Goal: Task Accomplishment & Management: Manage account settings

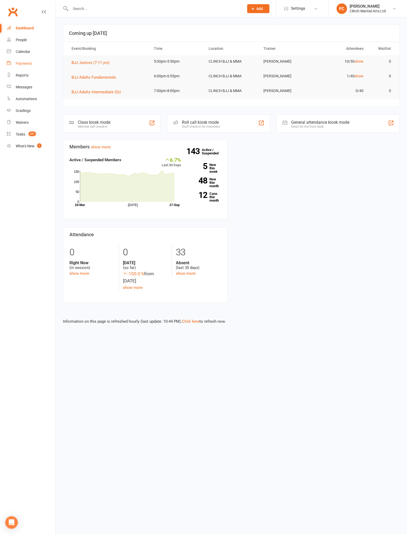
click at [27, 63] on div "Payments" at bounding box center [24, 63] width 17 height 4
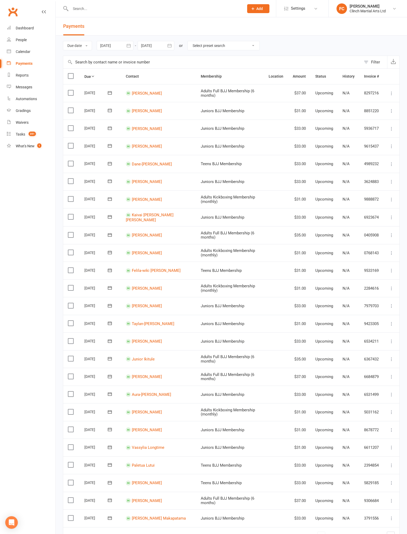
click at [371, 65] on button "Filter" at bounding box center [374, 62] width 26 height 13
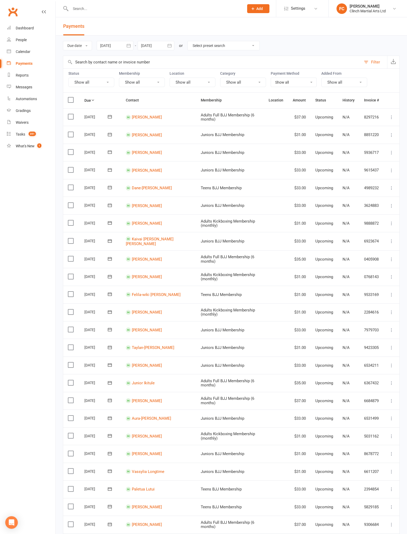
click at [104, 80] on button "Show all" at bounding box center [91, 82] width 46 height 9
click at [95, 137] on link "Failed" at bounding box center [98, 136] width 58 height 10
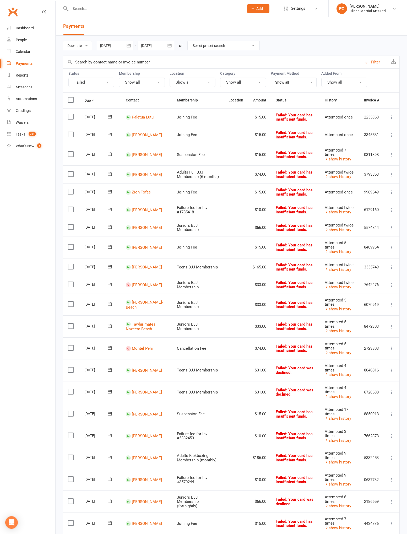
click at [99, 84] on button "Failed" at bounding box center [91, 82] width 46 height 9
click at [100, 167] on link "Upcoming (auto-reschedule)" at bounding box center [98, 167] width 58 height 10
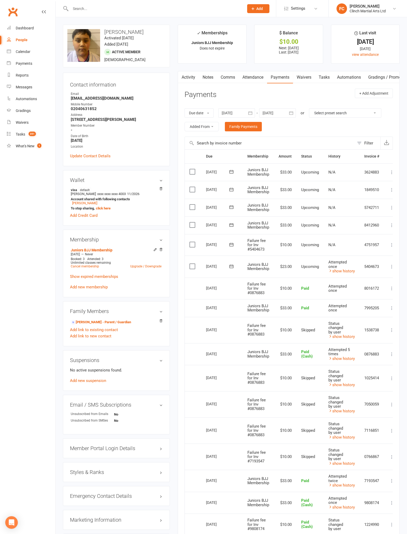
click at [231, 246] on icon at bounding box center [231, 244] width 5 height 5
click at [263, 295] on span "17" at bounding box center [262, 296] width 4 height 4
click at [192, 266] on label at bounding box center [193, 266] width 7 height 5
click at [192, 264] on input "checkbox" at bounding box center [191, 264] width 3 height 0
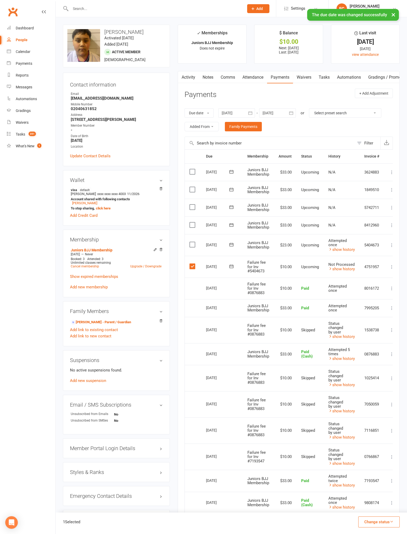
click at [384, 356] on button "Change status" at bounding box center [379, 522] width 41 height 11
click at [370, 356] on link "Skipped" at bounding box center [374, 508] width 52 height 10
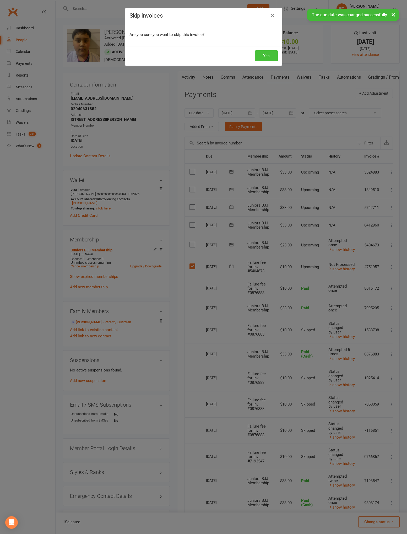
click at [267, 55] on button "Yes" at bounding box center [266, 55] width 23 height 11
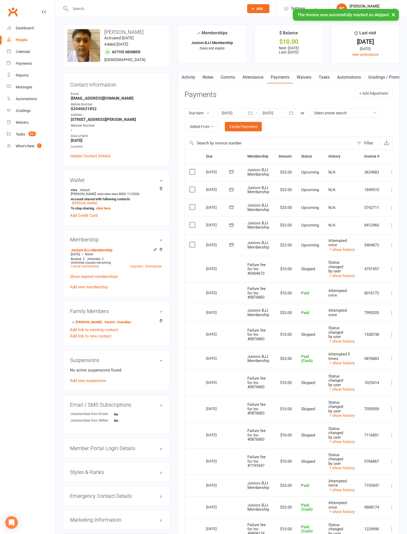
click at [231, 245] on icon at bounding box center [231, 244] width 5 height 5
click at [261, 295] on span "17" at bounding box center [262, 296] width 4 height 4
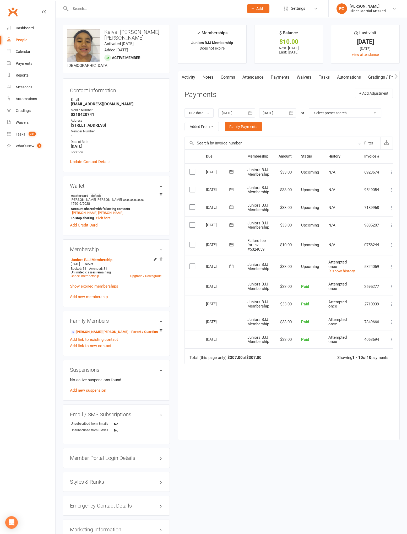
click at [233, 246] on icon at bounding box center [232, 244] width 4 height 3
click at [260, 296] on span "17" at bounding box center [262, 296] width 4 height 4
click at [195, 269] on label at bounding box center [193, 266] width 7 height 5
click at [193, 264] on input "checkbox" at bounding box center [191, 264] width 3 height 0
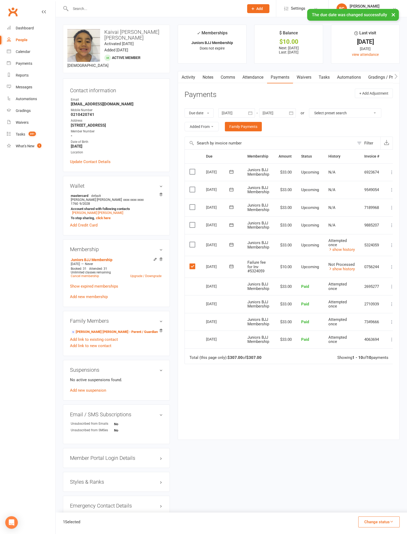
click at [386, 524] on button "Change status" at bounding box center [379, 522] width 41 height 11
click at [384, 509] on link "Skipped" at bounding box center [374, 508] width 52 height 10
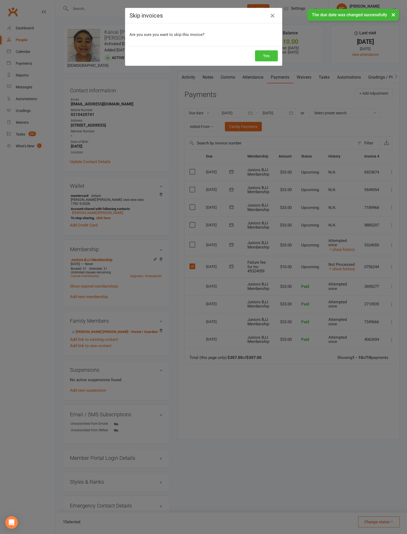
click at [272, 52] on button "Yes" at bounding box center [266, 55] width 23 height 11
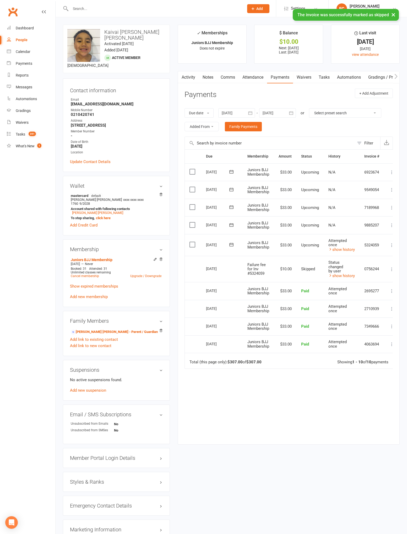
click at [231, 244] on icon at bounding box center [232, 244] width 4 height 3
click at [263, 296] on span "17" at bounding box center [262, 296] width 4 height 4
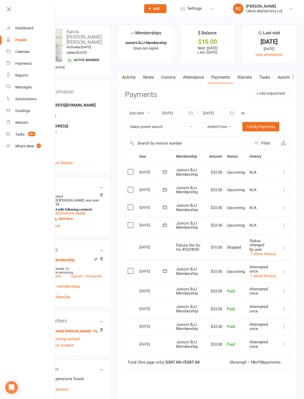
click at [204, 90] on header "Payments + Add Adjustment" at bounding box center [207, 96] width 165 height 14
click at [251, 386] on div "Due Contact Membership Amount Status History Invoice # Select this 14 Oct 2025 …" at bounding box center [207, 293] width 165 height 287
click at [258, 385] on div "Due Contact Membership Amount Status History Invoice # Select this 14 Oct 2025 …" at bounding box center [207, 293] width 165 height 287
click at [12, 12] on icon at bounding box center [8, 9] width 7 height 7
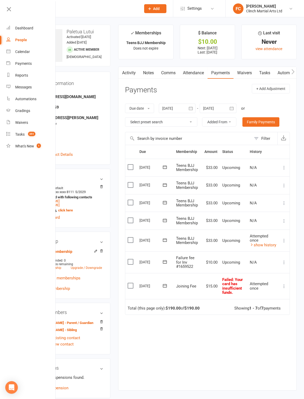
click at [11, 9] on icon at bounding box center [8, 9] width 7 height 7
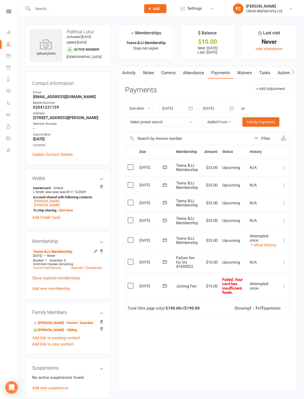
click at [165, 260] on icon at bounding box center [164, 261] width 5 height 5
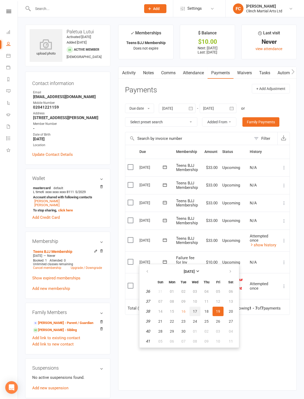
click at [195, 312] on span "17" at bounding box center [195, 311] width 4 height 4
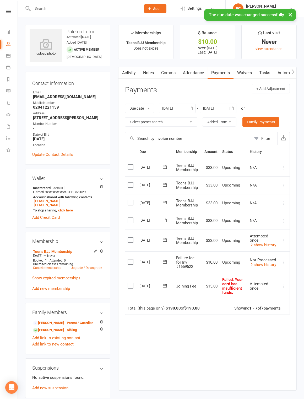
click at [130, 261] on label at bounding box center [131, 261] width 7 height 5
click at [130, 259] on input "checkbox" at bounding box center [129, 259] width 3 height 0
click at [290, 388] on icon "button" at bounding box center [289, 387] width 4 height 4
click at [280, 373] on link "Skipped" at bounding box center [271, 373] width 52 height 10
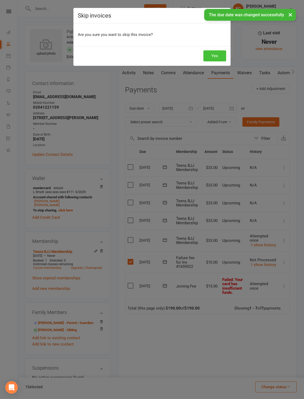
click at [216, 55] on button "Yes" at bounding box center [215, 55] width 23 height 11
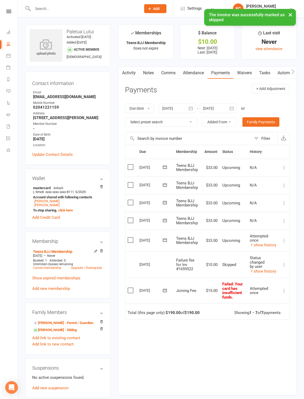
click at [165, 288] on icon at bounding box center [164, 290] width 5 height 5
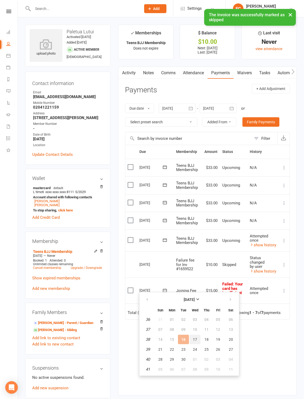
click at [196, 340] on span "17" at bounding box center [195, 339] width 4 height 4
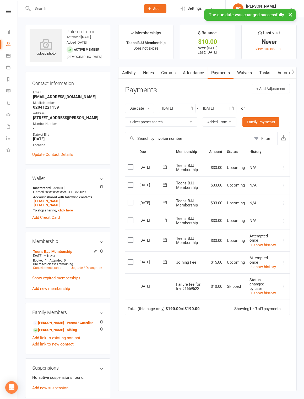
click at [166, 240] on icon at bounding box center [165, 239] width 4 height 3
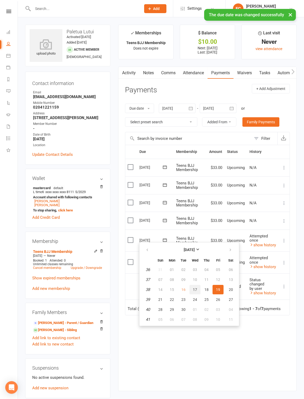
click at [195, 290] on span "17" at bounding box center [195, 290] width 4 height 4
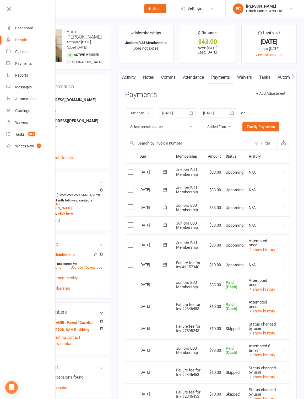
click at [12, 13] on icon at bounding box center [8, 9] width 7 height 7
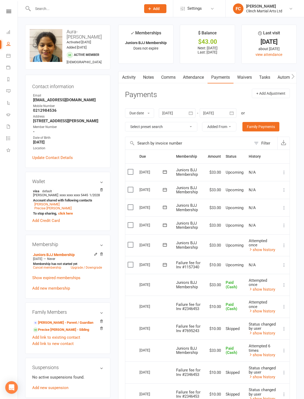
click at [165, 262] on icon at bounding box center [164, 264] width 5 height 5
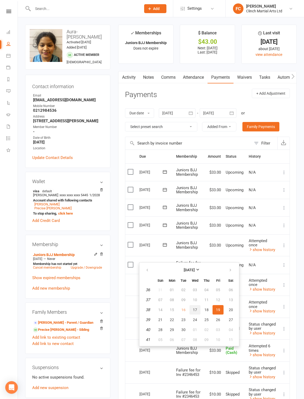
click at [195, 310] on span "17" at bounding box center [195, 310] width 4 height 4
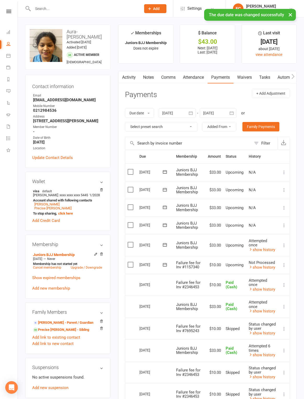
click at [131, 262] on label at bounding box center [131, 264] width 7 height 5
click at [131, 262] on input "checkbox" at bounding box center [129, 262] width 3 height 0
click at [284, 386] on button "Change status" at bounding box center [276, 386] width 41 height 11
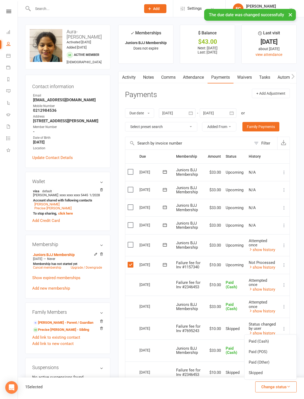
click at [281, 375] on link "Skipped" at bounding box center [271, 373] width 52 height 10
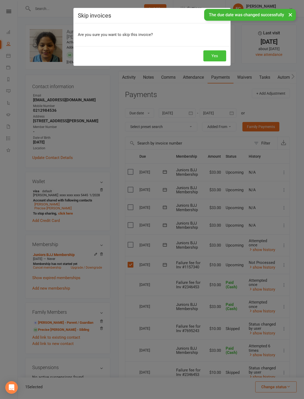
click at [216, 56] on button "Yes" at bounding box center [215, 55] width 23 height 11
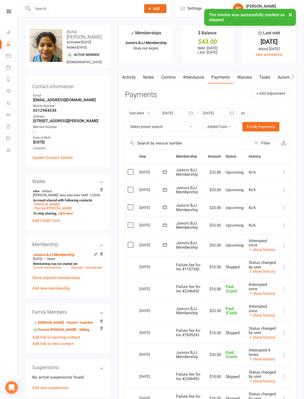
click at [166, 242] on icon at bounding box center [164, 244] width 5 height 5
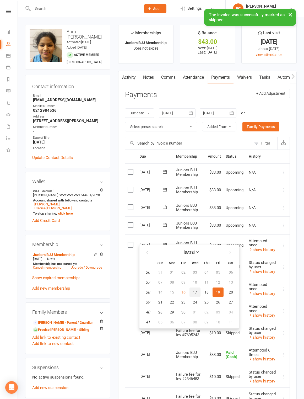
click at [196, 292] on span "17" at bounding box center [195, 292] width 4 height 4
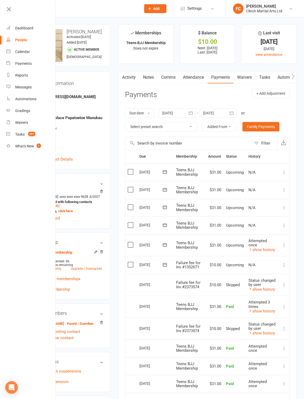
click at [165, 262] on icon at bounding box center [164, 264] width 5 height 5
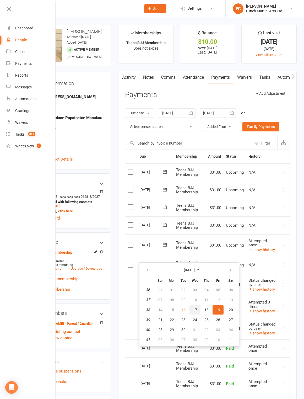
click at [195, 312] on button "17" at bounding box center [195, 309] width 11 height 9
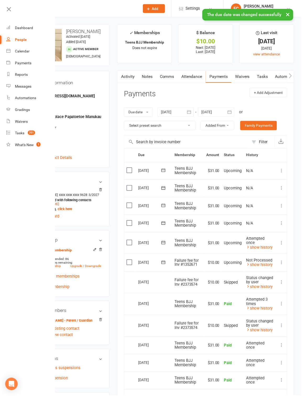
click at [131, 262] on label at bounding box center [131, 264] width 7 height 5
click at [131, 262] on input "checkbox" at bounding box center [129, 262] width 3 height 0
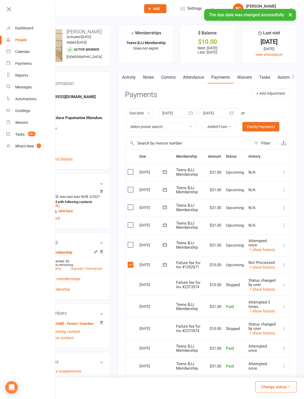
click at [285, 387] on button "Change status" at bounding box center [276, 386] width 41 height 11
click at [281, 376] on link "Skipped" at bounding box center [271, 373] width 52 height 10
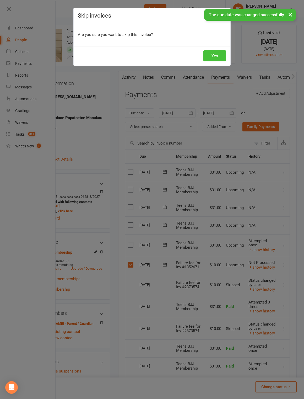
click at [221, 56] on button "Yes" at bounding box center [215, 55] width 23 height 11
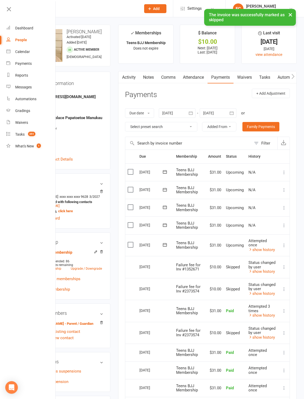
click at [165, 242] on icon at bounding box center [164, 244] width 5 height 5
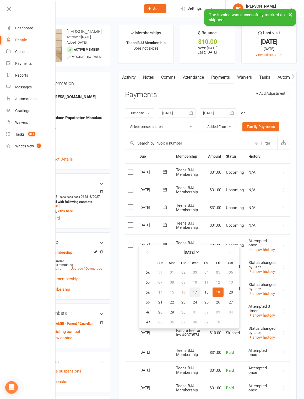
click at [194, 292] on span "17" at bounding box center [195, 292] width 4 height 4
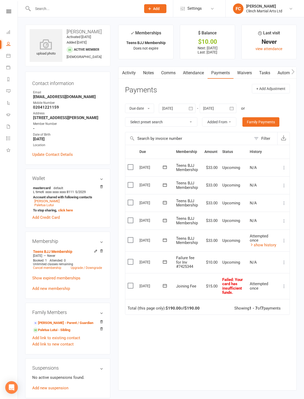
click at [165, 260] on icon at bounding box center [165, 261] width 4 height 3
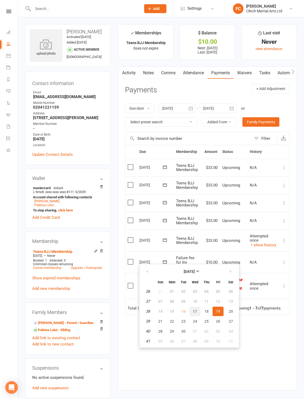
click at [194, 311] on span "17" at bounding box center [195, 311] width 4 height 4
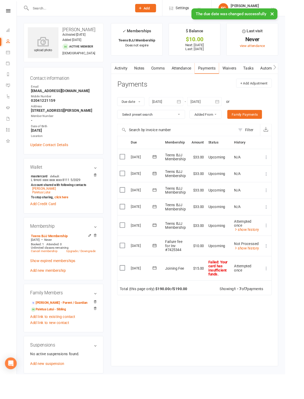
click at [134, 262] on label at bounding box center [131, 261] width 7 height 5
click at [131, 259] on input "checkbox" at bounding box center [129, 259] width 3 height 0
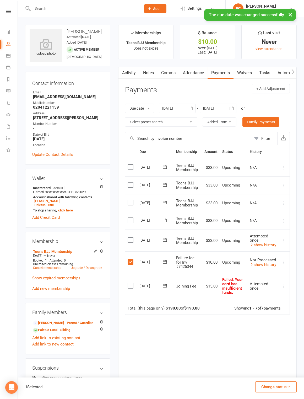
click at [278, 386] on button "Change status" at bounding box center [276, 386] width 41 height 11
click at [276, 376] on link "Skipped" at bounding box center [271, 373] width 52 height 10
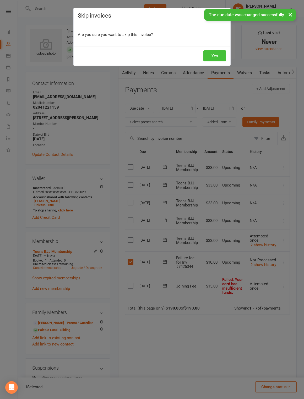
click at [218, 55] on button "Yes" at bounding box center [215, 55] width 23 height 11
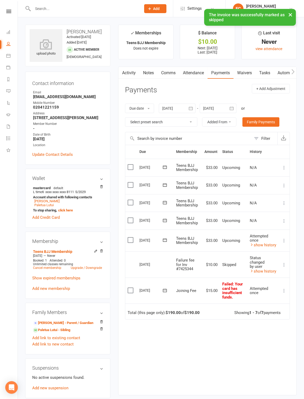
click at [165, 238] on icon at bounding box center [164, 239] width 5 height 5
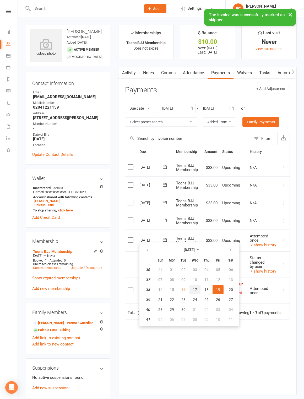
click at [195, 290] on span "17" at bounding box center [195, 290] width 4 height 4
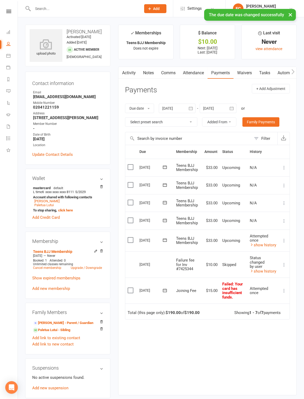
click at [161, 289] on button at bounding box center [165, 291] width 10 height 6
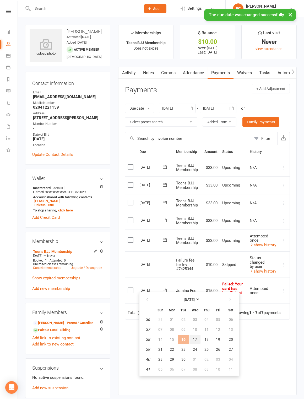
click at [196, 339] on span "17" at bounding box center [195, 339] width 4 height 4
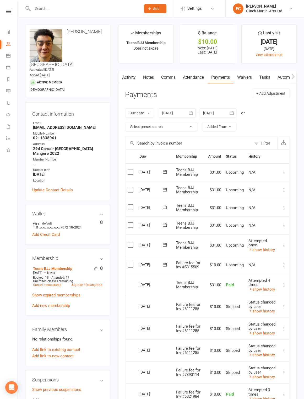
click at [165, 262] on icon at bounding box center [164, 264] width 5 height 5
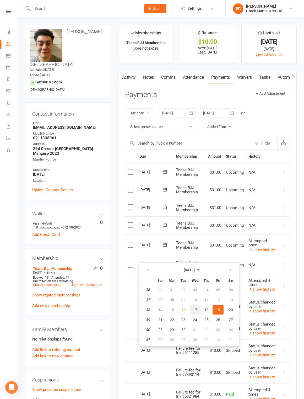
click at [196, 310] on span "17" at bounding box center [195, 310] width 4 height 4
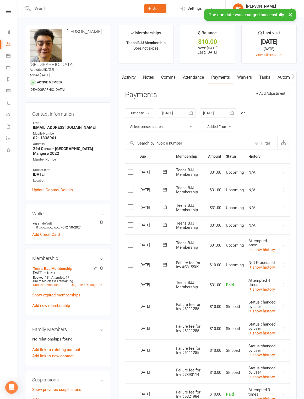
click at [131, 262] on label at bounding box center [131, 264] width 7 height 5
click at [131, 262] on input "checkbox" at bounding box center [129, 262] width 3 height 0
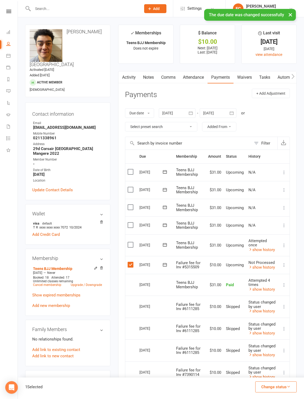
click at [280, 387] on button "Change status" at bounding box center [276, 386] width 41 height 11
click at [275, 373] on link "Skipped" at bounding box center [271, 373] width 52 height 10
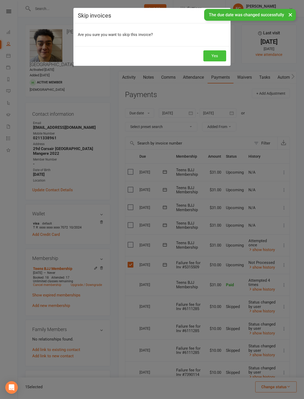
click at [217, 57] on button "Yes" at bounding box center [215, 55] width 23 height 11
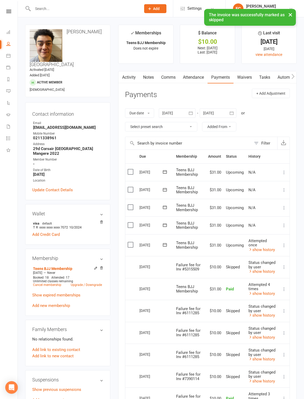
click at [164, 242] on icon at bounding box center [164, 244] width 5 height 5
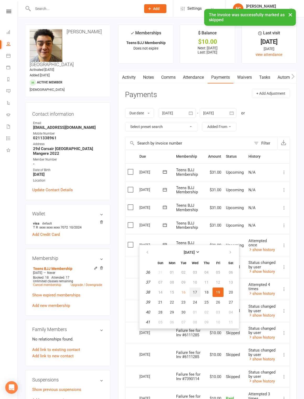
click at [195, 293] on span "17" at bounding box center [195, 292] width 4 height 4
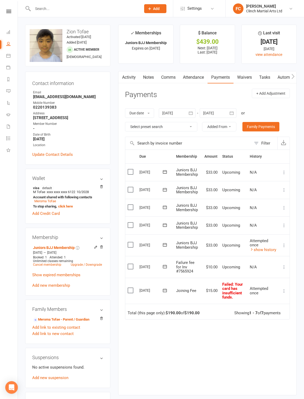
click at [161, 267] on button at bounding box center [165, 267] width 10 height 6
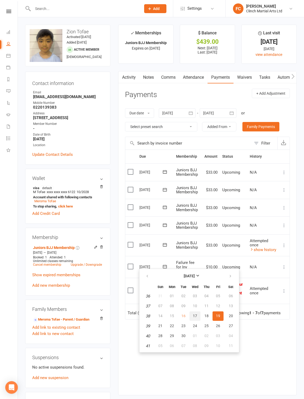
click at [195, 315] on span "17" at bounding box center [195, 316] width 4 height 4
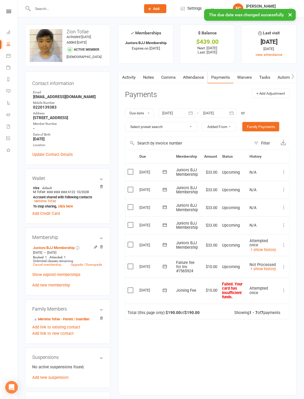
click at [134, 264] on label at bounding box center [131, 266] width 7 height 5
click at [131, 264] on input "checkbox" at bounding box center [129, 264] width 3 height 0
click at [286, 386] on button "Change status" at bounding box center [276, 386] width 41 height 11
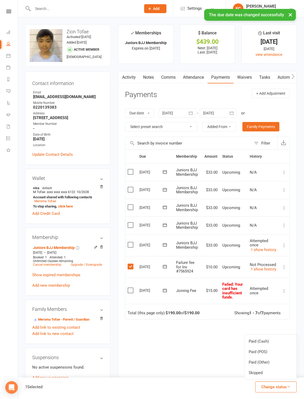
click at [281, 376] on link "Skipped" at bounding box center [271, 373] width 52 height 10
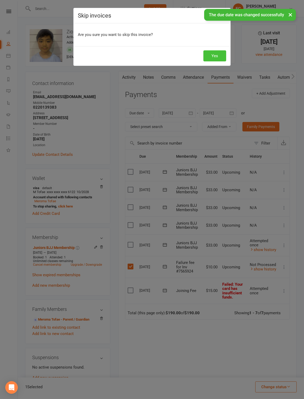
click at [217, 57] on button "Yes" at bounding box center [215, 55] width 23 height 11
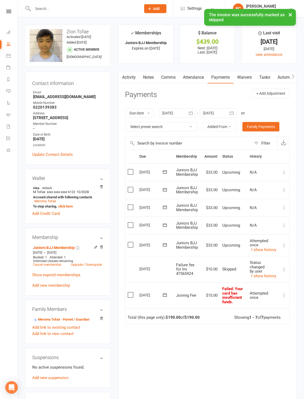
click at [165, 293] on icon at bounding box center [164, 294] width 5 height 5
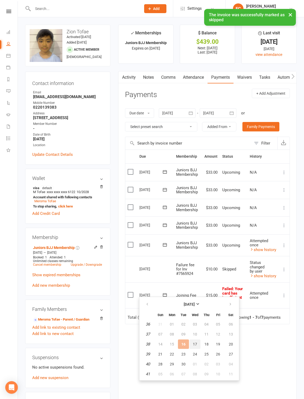
click at [194, 343] on span "17" at bounding box center [195, 344] width 4 height 4
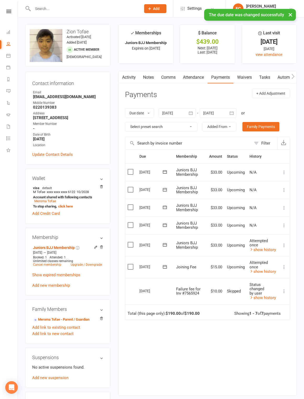
click at [165, 243] on icon at bounding box center [164, 244] width 5 height 5
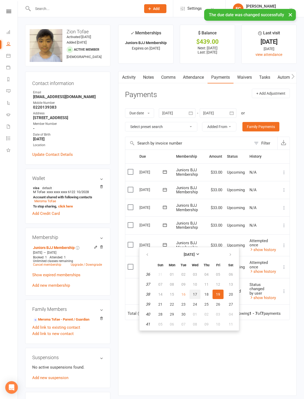
click at [195, 295] on span "17" at bounding box center [195, 294] width 4 height 4
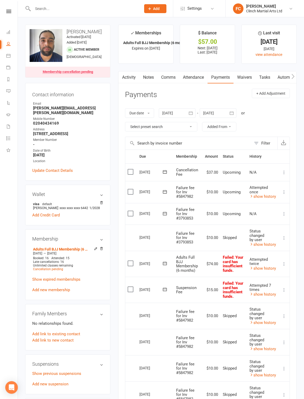
click at [164, 261] on icon at bounding box center [164, 263] width 5 height 5
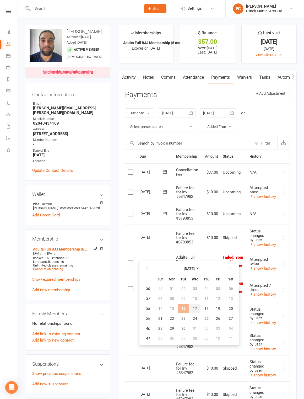
click at [196, 308] on span "17" at bounding box center [195, 308] width 4 height 4
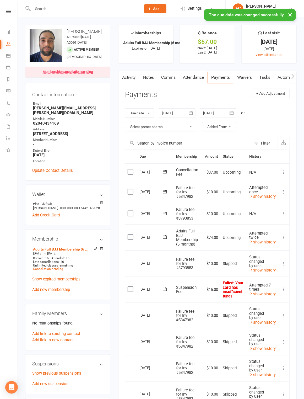
click at [168, 287] on button at bounding box center [165, 290] width 10 height 6
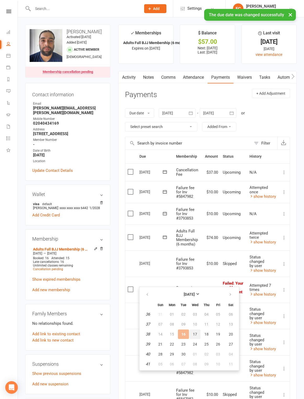
click at [195, 334] on span "17" at bounding box center [195, 334] width 4 height 4
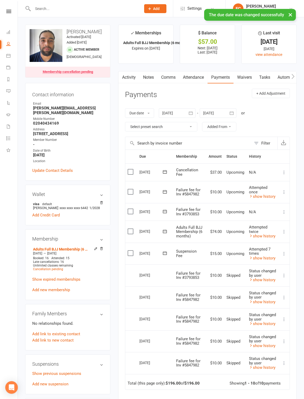
click at [163, 211] on icon at bounding box center [165, 211] width 4 height 3
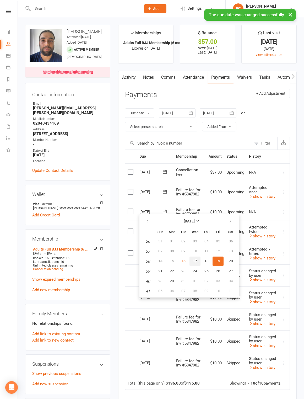
click at [194, 260] on span "17" at bounding box center [195, 261] width 4 height 4
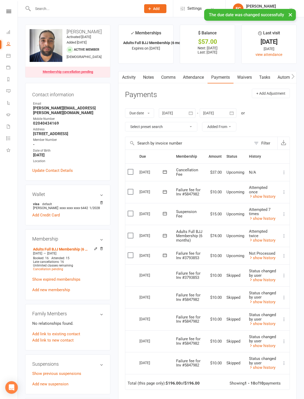
click at [133, 255] on label at bounding box center [131, 255] width 7 height 5
click at [131, 253] on input "checkbox" at bounding box center [129, 253] width 3 height 0
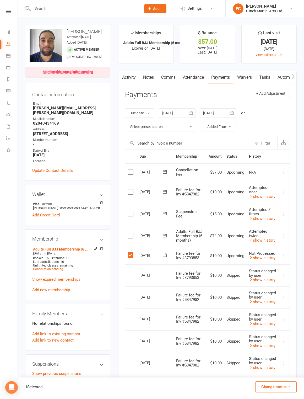
click at [283, 387] on button "Change status" at bounding box center [276, 386] width 41 height 11
click at [275, 375] on link "Skipped" at bounding box center [271, 373] width 52 height 10
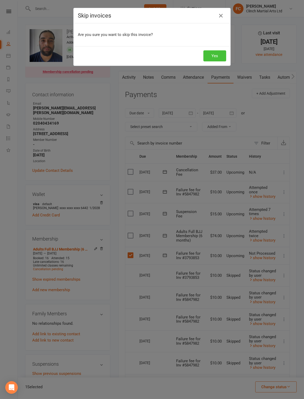
click at [216, 57] on button "Yes" at bounding box center [215, 55] width 23 height 11
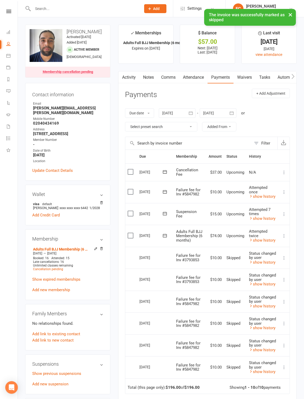
click at [165, 190] on icon at bounding box center [164, 191] width 5 height 5
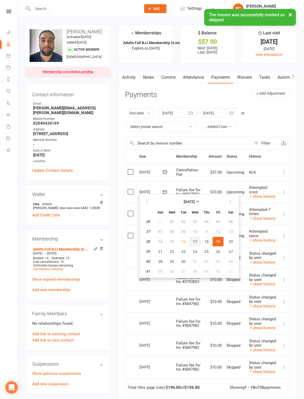
click at [193, 242] on span "17" at bounding box center [195, 242] width 4 height 4
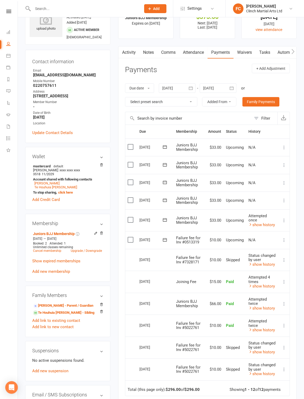
scroll to position [27, 0]
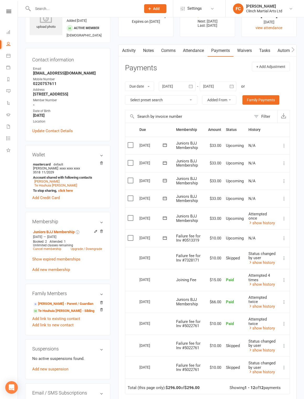
click at [163, 236] on icon at bounding box center [165, 237] width 4 height 3
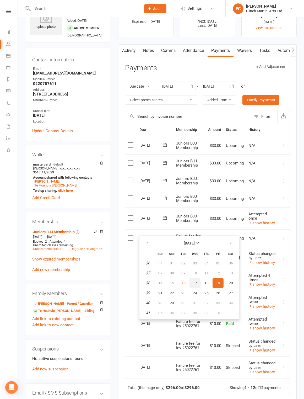
click at [196, 283] on span "17" at bounding box center [195, 283] width 4 height 4
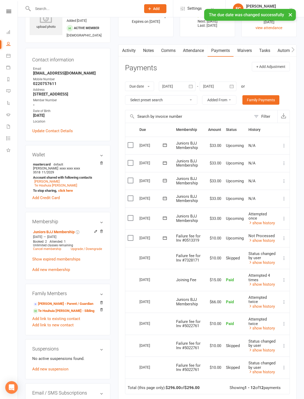
click at [130, 235] on label at bounding box center [131, 237] width 7 height 5
click at [130, 235] on input "checkbox" at bounding box center [129, 235] width 3 height 0
click at [285, 388] on button "Change status" at bounding box center [276, 386] width 41 height 11
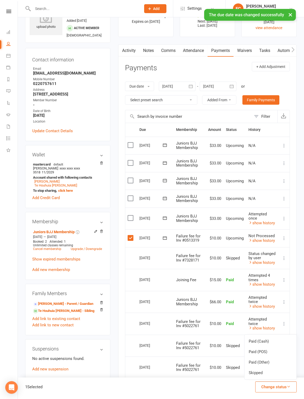
click at [281, 373] on link "Skipped" at bounding box center [271, 373] width 52 height 10
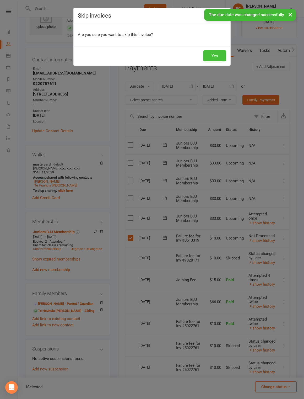
click at [219, 56] on button "Yes" at bounding box center [215, 55] width 23 height 11
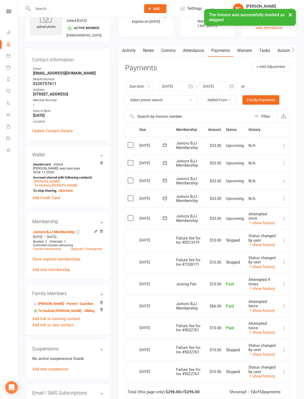
click at [165, 216] on icon at bounding box center [165, 217] width 4 height 3
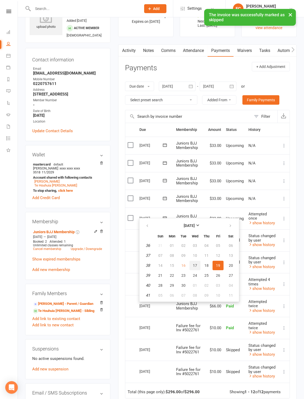
click at [195, 266] on span "17" at bounding box center [195, 265] width 4 height 4
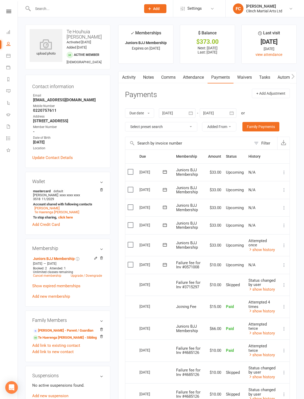
click at [166, 263] on icon at bounding box center [165, 264] width 4 height 3
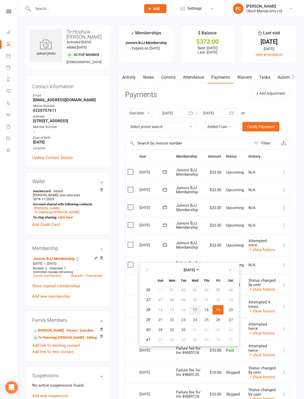
click at [194, 310] on span "17" at bounding box center [195, 310] width 4 height 4
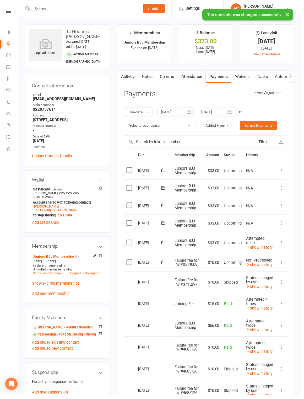
click at [130, 262] on label at bounding box center [131, 264] width 7 height 5
click at [130, 262] on input "checkbox" at bounding box center [129, 262] width 3 height 0
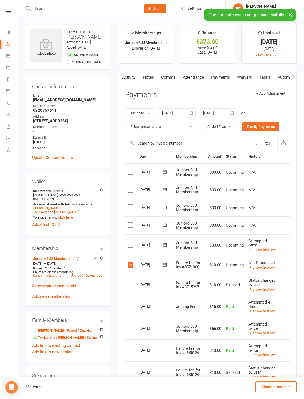
click at [284, 389] on button "Change status" at bounding box center [276, 386] width 41 height 11
click at [279, 375] on link "Skipped" at bounding box center [271, 373] width 52 height 10
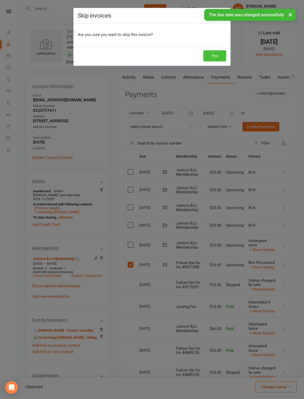
click at [215, 60] on button "Yes" at bounding box center [215, 55] width 23 height 11
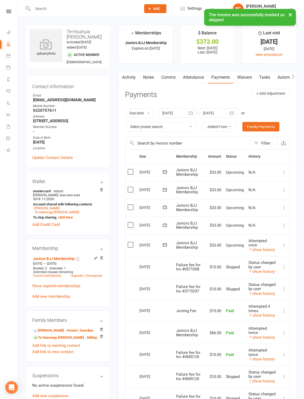
click at [165, 242] on icon at bounding box center [164, 244] width 5 height 5
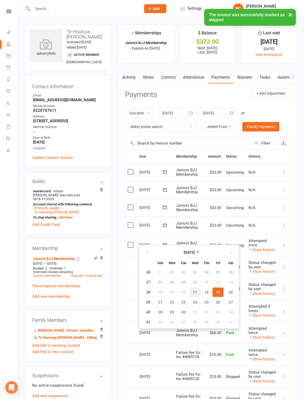
click at [196, 292] on span "17" at bounding box center [195, 292] width 4 height 4
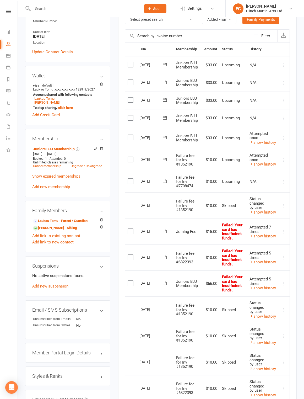
scroll to position [104, 0]
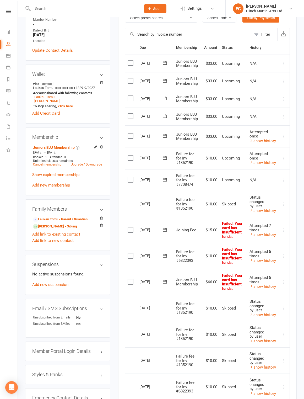
click at [164, 179] on icon at bounding box center [164, 179] width 5 height 5
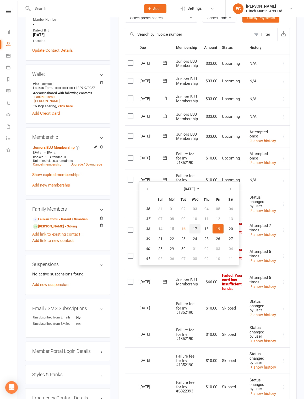
click at [195, 229] on span "17" at bounding box center [195, 229] width 4 height 4
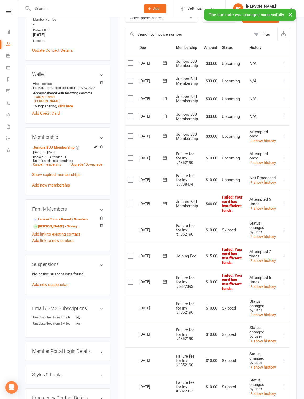
click at [131, 179] on label at bounding box center [131, 179] width 7 height 5
click at [131, 177] on input "checkbox" at bounding box center [129, 177] width 3 height 0
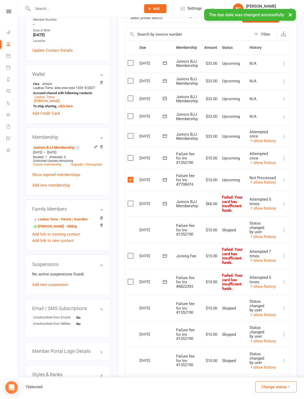
click at [278, 387] on button "Change status" at bounding box center [276, 386] width 41 height 11
click at [275, 377] on link "Skipped" at bounding box center [271, 373] width 52 height 10
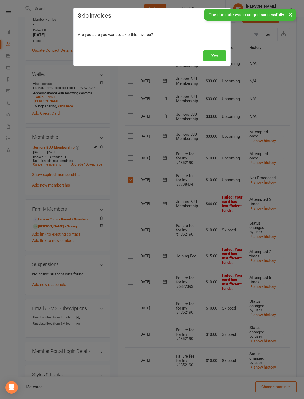
click at [219, 55] on button "Yes" at bounding box center [215, 55] width 23 height 11
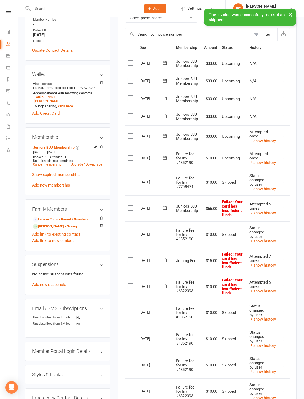
click at [165, 134] on icon at bounding box center [164, 135] width 5 height 5
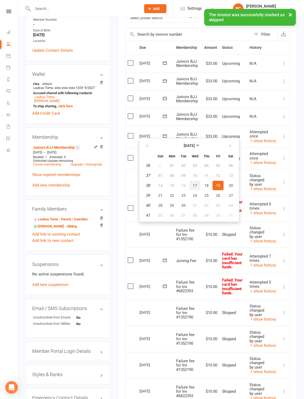
click at [196, 186] on span "17" at bounding box center [195, 185] width 4 height 4
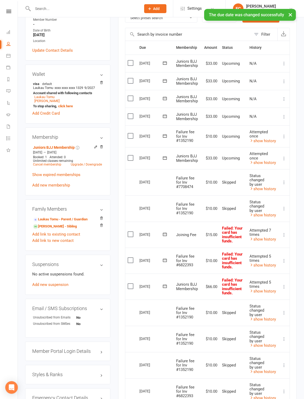
click at [165, 284] on icon at bounding box center [164, 286] width 5 height 5
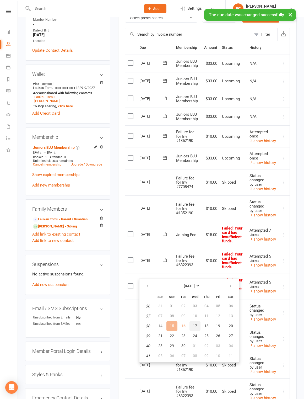
click at [196, 326] on span "17" at bounding box center [195, 326] width 4 height 4
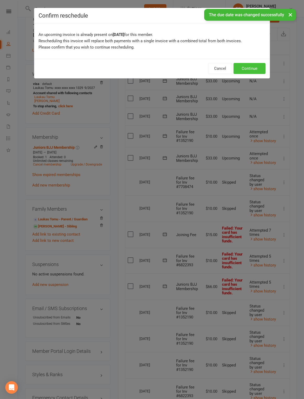
click at [248, 68] on button "Continue" at bounding box center [250, 68] width 32 height 11
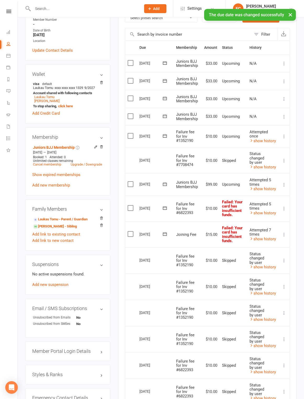
click at [163, 206] on icon at bounding box center [165, 207] width 4 height 3
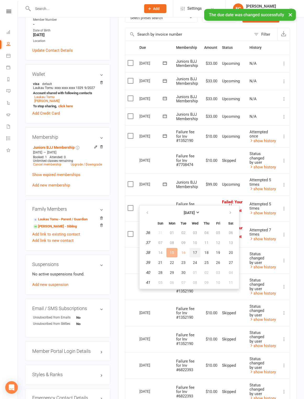
click at [194, 255] on button "17" at bounding box center [195, 252] width 11 height 9
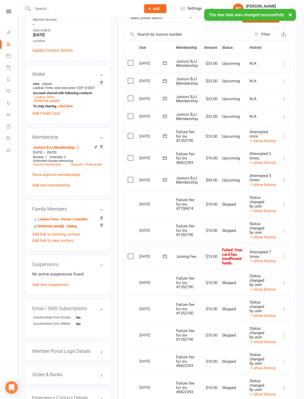
click at [167, 254] on icon at bounding box center [165, 255] width 4 height 3
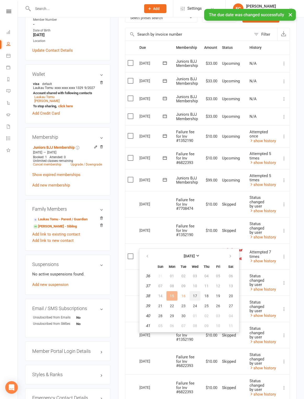
click at [196, 296] on span "17" at bounding box center [195, 296] width 4 height 4
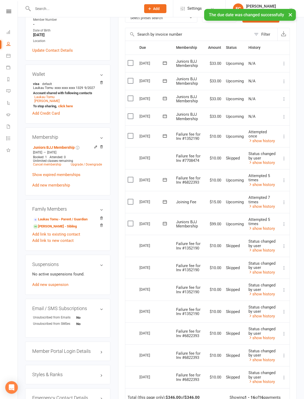
click at [164, 133] on icon at bounding box center [164, 135] width 5 height 5
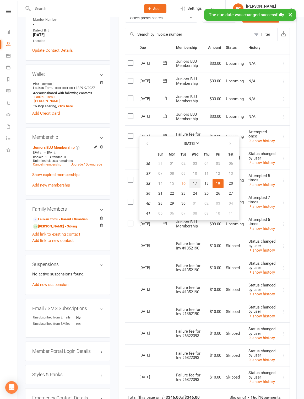
click at [194, 184] on span "17" at bounding box center [195, 183] width 4 height 4
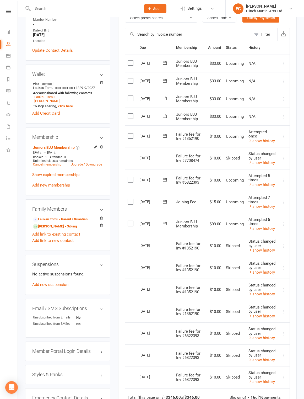
scroll to position [75, 0]
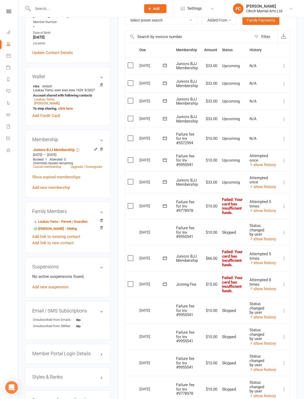
scroll to position [123, 0]
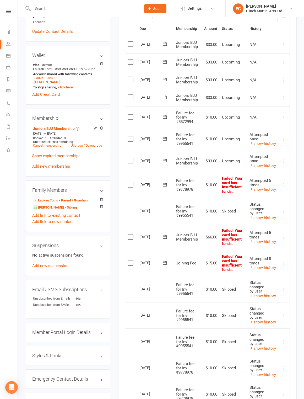
click at [164, 115] on icon at bounding box center [164, 116] width 5 height 5
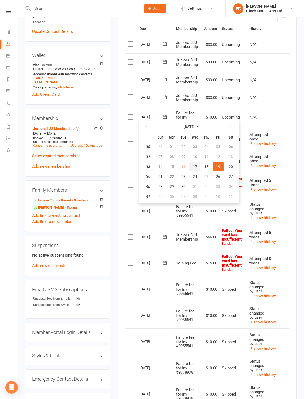
click at [194, 166] on span "17" at bounding box center [195, 166] width 4 height 4
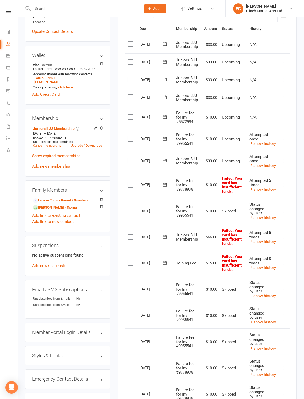
scroll to position [113, 0]
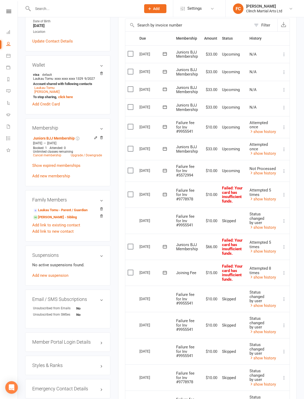
click at [130, 168] on label at bounding box center [131, 170] width 7 height 5
click at [130, 168] on input "checkbox" at bounding box center [129, 168] width 3 height 0
click at [278, 385] on button "Change status" at bounding box center [276, 386] width 41 height 11
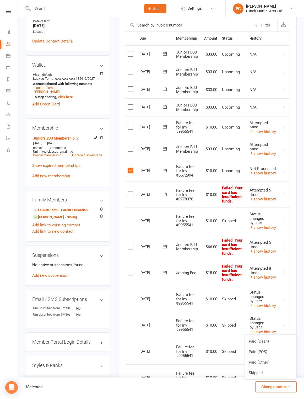
click at [274, 376] on link "Skipped" at bounding box center [271, 373] width 52 height 10
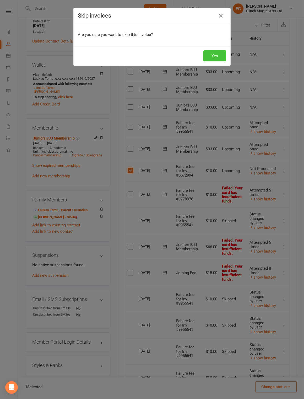
click at [216, 57] on button "Yes" at bounding box center [215, 55] width 23 height 11
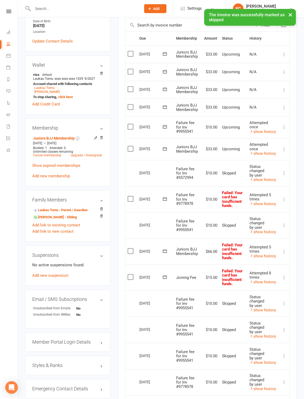
click at [165, 147] on icon at bounding box center [164, 148] width 5 height 5
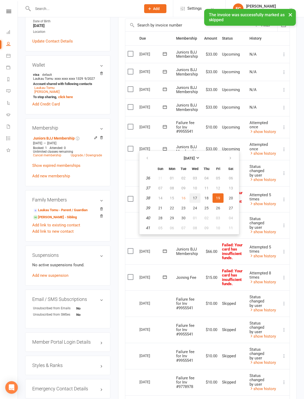
click at [193, 198] on span "17" at bounding box center [195, 198] width 4 height 4
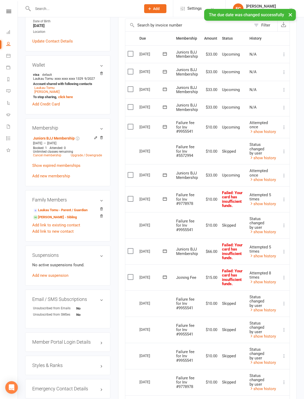
click at [164, 248] on icon at bounding box center [164, 250] width 5 height 5
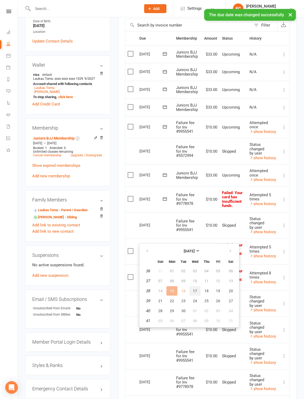
click at [194, 290] on span "17" at bounding box center [195, 291] width 4 height 4
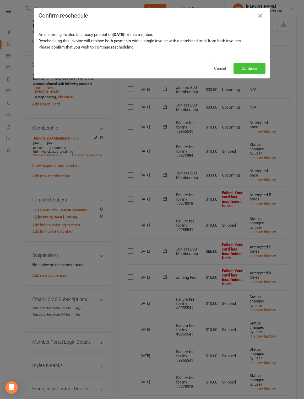
click at [251, 68] on button "Continue" at bounding box center [250, 68] width 32 height 11
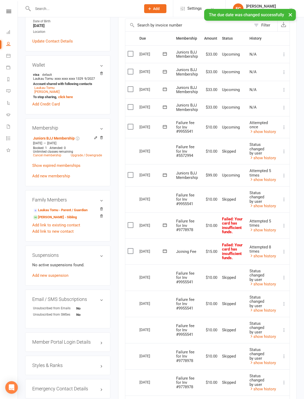
click at [164, 248] on icon at bounding box center [164, 250] width 5 height 5
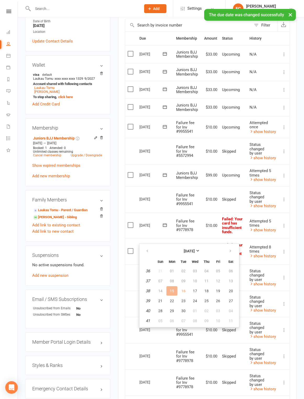
click at [195, 290] on span "17" at bounding box center [195, 291] width 4 height 4
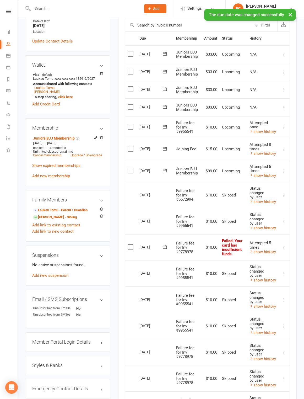
click at [165, 244] on icon at bounding box center [164, 246] width 5 height 5
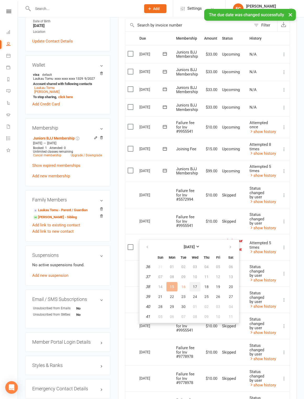
click at [196, 289] on button "17" at bounding box center [195, 286] width 11 height 9
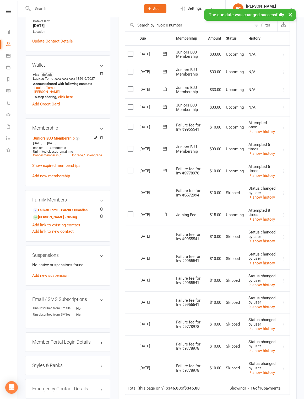
click at [165, 124] on icon at bounding box center [164, 126] width 5 height 5
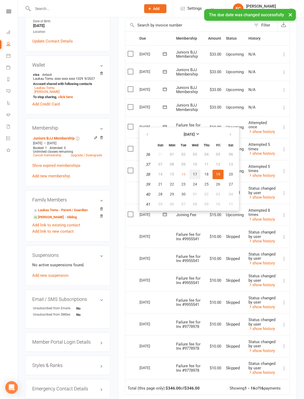
click at [196, 175] on span "17" at bounding box center [195, 174] width 4 height 4
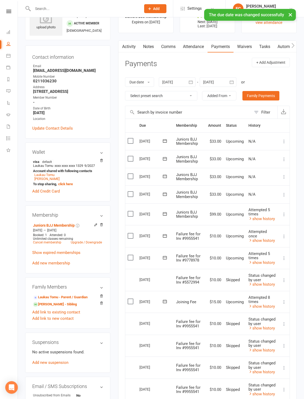
scroll to position [0, 0]
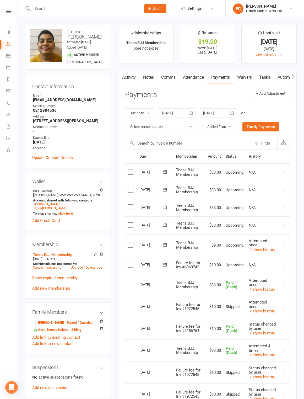
click at [164, 262] on icon at bounding box center [164, 264] width 5 height 5
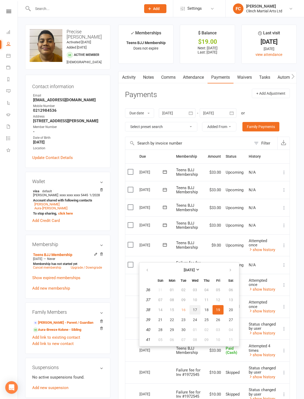
click at [196, 308] on button "17" at bounding box center [195, 309] width 11 height 9
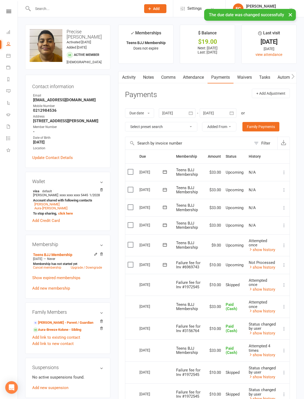
click at [130, 262] on label at bounding box center [131, 264] width 7 height 5
click at [130, 262] on input "checkbox" at bounding box center [129, 262] width 3 height 0
click at [286, 388] on button "Change status" at bounding box center [276, 386] width 41 height 11
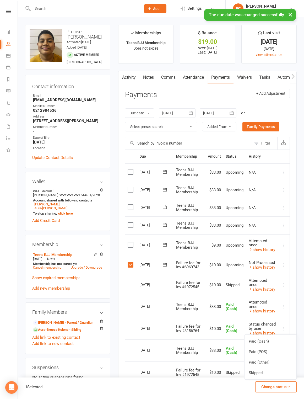
click at [278, 374] on link "Skipped" at bounding box center [271, 373] width 52 height 10
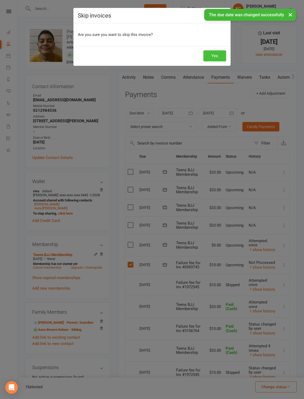
click at [213, 57] on button "Yes" at bounding box center [215, 55] width 23 height 11
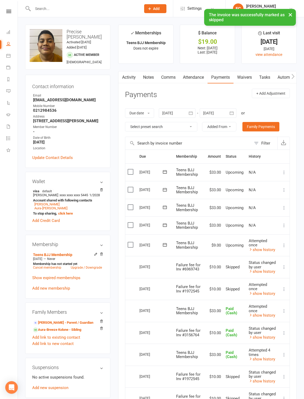
click at [161, 243] on button at bounding box center [165, 245] width 10 height 6
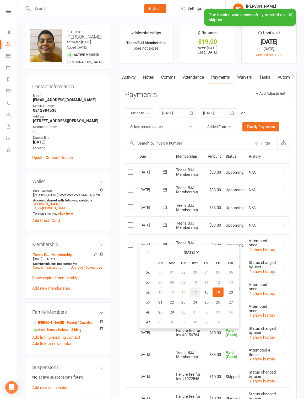
click at [195, 295] on button "17" at bounding box center [195, 292] width 11 height 9
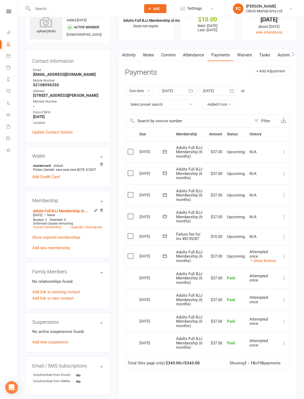
scroll to position [26, 0]
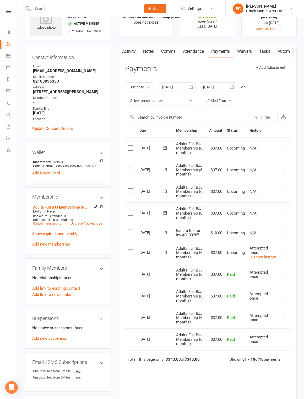
click at [163, 231] on icon at bounding box center [165, 232] width 4 height 3
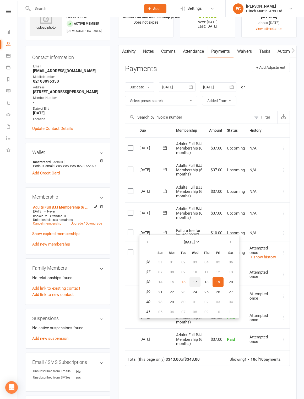
click at [196, 282] on span "17" at bounding box center [195, 282] width 4 height 4
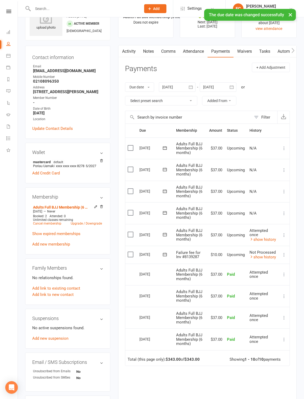
click at [130, 253] on label at bounding box center [131, 254] width 7 height 5
click at [130, 252] on input "checkbox" at bounding box center [129, 252] width 3 height 0
click at [286, 386] on button "Change status" at bounding box center [276, 386] width 41 height 11
click at [280, 375] on link "Skipped" at bounding box center [271, 373] width 52 height 10
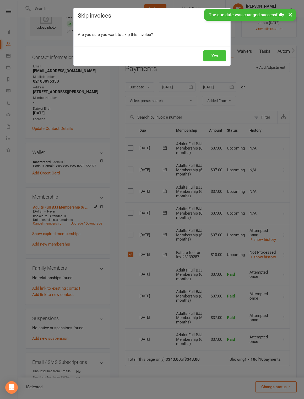
click at [216, 58] on button "Yes" at bounding box center [215, 55] width 23 height 11
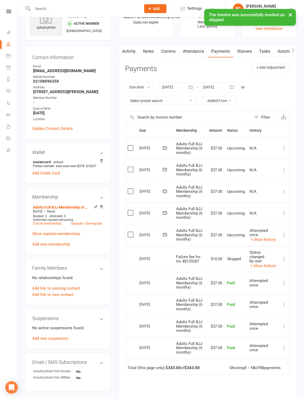
click at [164, 233] on icon at bounding box center [164, 234] width 5 height 5
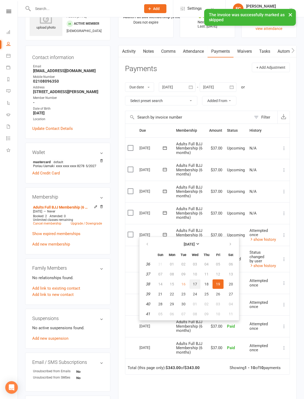
click at [193, 285] on span "17" at bounding box center [195, 284] width 4 height 4
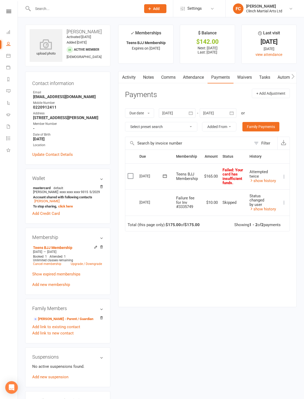
click at [166, 176] on icon at bounding box center [165, 175] width 4 height 3
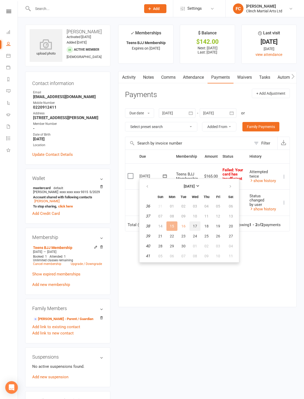
click at [196, 224] on span "17" at bounding box center [195, 226] width 4 height 4
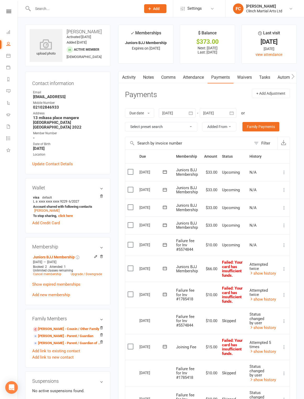
click at [165, 244] on icon at bounding box center [164, 244] width 5 height 5
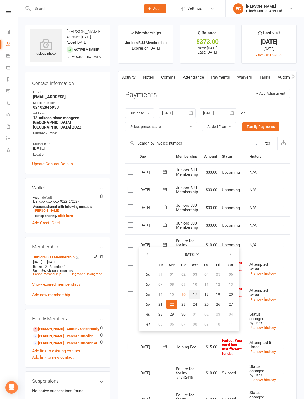
click at [196, 295] on span "17" at bounding box center [195, 294] width 4 height 4
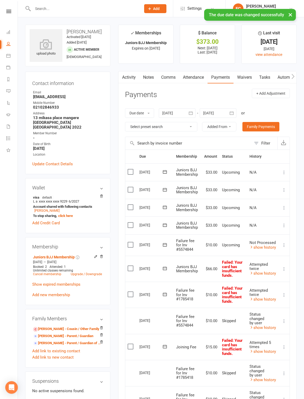
click at [128, 244] on label at bounding box center [131, 244] width 7 height 5
click at [128, 242] on input "checkbox" at bounding box center [129, 242] width 3 height 0
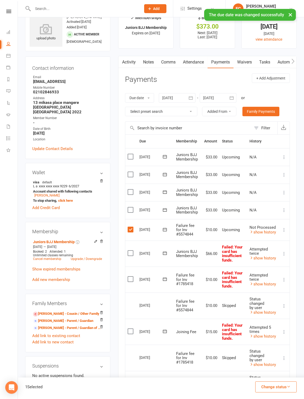
scroll to position [15, 0]
click at [284, 392] on button "Change status" at bounding box center [276, 386] width 41 height 11
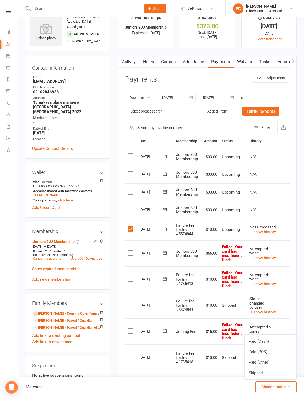
click at [268, 378] on link "Skipped" at bounding box center [271, 373] width 52 height 10
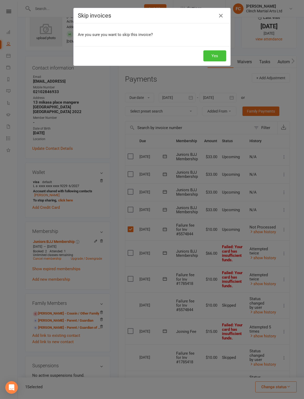
click at [219, 56] on button "Yes" at bounding box center [215, 55] width 23 height 11
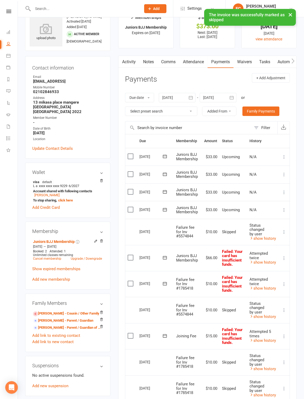
click at [166, 256] on icon at bounding box center [165, 257] width 4 height 3
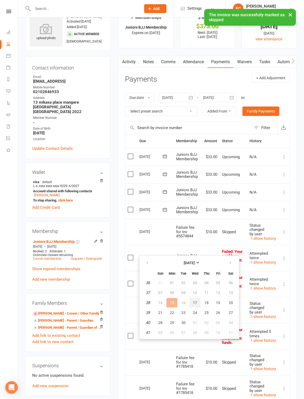
click at [197, 303] on button "17" at bounding box center [195, 302] width 11 height 9
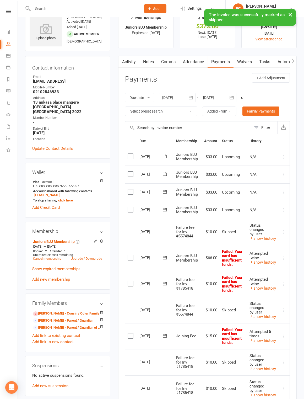
scroll to position [53, 0]
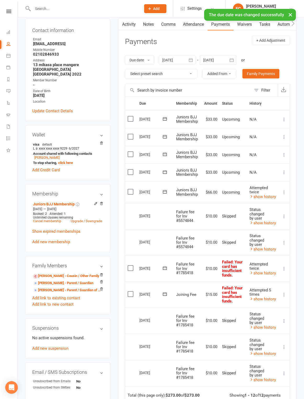
click at [165, 267] on icon at bounding box center [165, 268] width 4 height 3
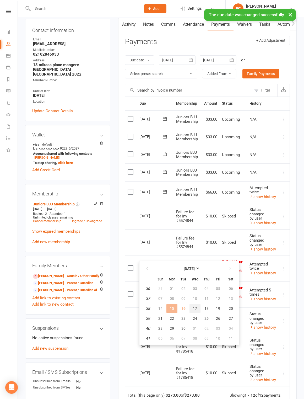
click at [195, 308] on span "17" at bounding box center [195, 308] width 4 height 4
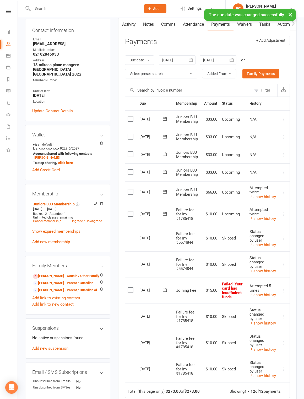
click at [165, 288] on icon at bounding box center [164, 290] width 5 height 5
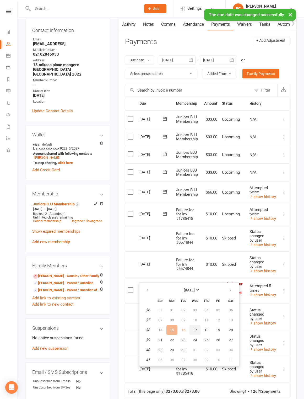
click at [194, 331] on span "17" at bounding box center [195, 330] width 4 height 4
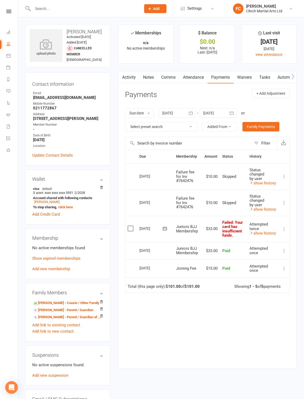
click at [165, 227] on icon at bounding box center [164, 228] width 5 height 5
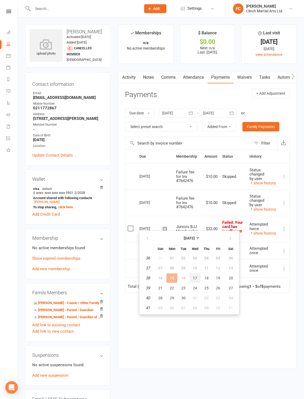
click at [194, 279] on span "17" at bounding box center [195, 278] width 4 height 4
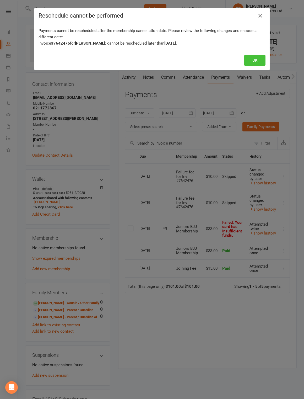
click at [257, 59] on button "OK" at bounding box center [254, 60] width 21 height 11
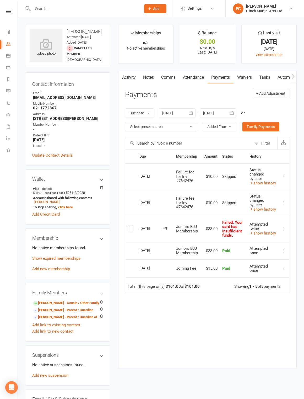
click at [164, 228] on icon at bounding box center [164, 228] width 5 height 5
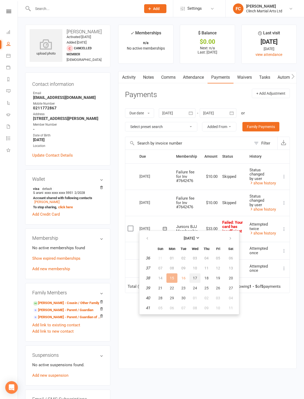
click at [198, 278] on button "17" at bounding box center [195, 277] width 11 height 9
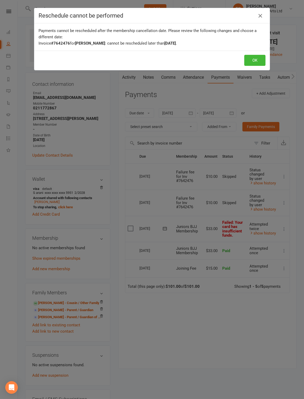
click at [263, 16] on icon "button" at bounding box center [260, 16] width 6 height 6
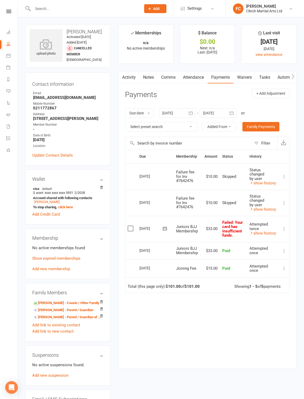
click at [132, 77] on link "Activity" at bounding box center [129, 77] width 21 height 12
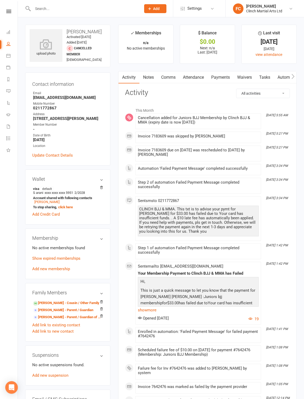
click at [196, 75] on link "Attendance" at bounding box center [193, 77] width 28 height 12
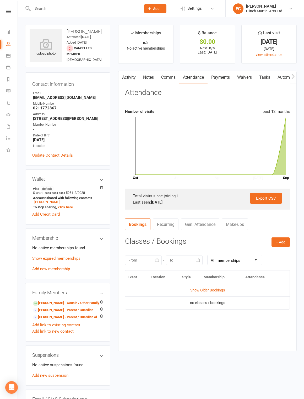
click at [222, 75] on link "Payments" at bounding box center [221, 77] width 26 height 12
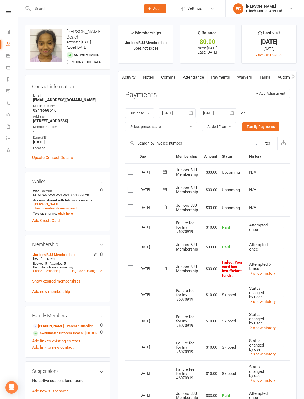
click at [165, 268] on icon at bounding box center [165, 268] width 4 height 3
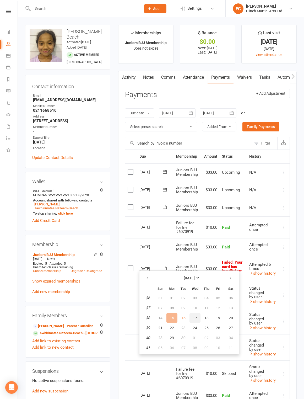
click at [194, 319] on span "17" at bounding box center [195, 318] width 4 height 4
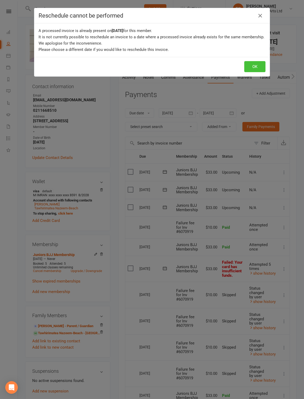
click at [257, 65] on button "OK" at bounding box center [254, 66] width 21 height 11
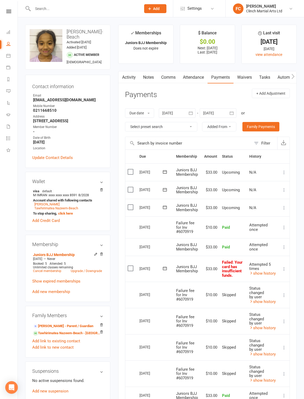
click at [165, 267] on icon at bounding box center [164, 268] width 5 height 5
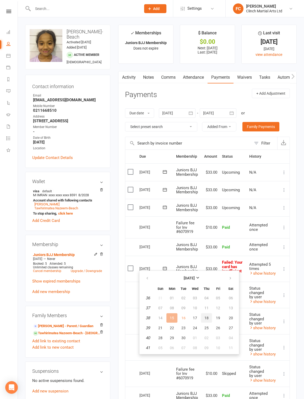
click at [207, 318] on span "18" at bounding box center [207, 318] width 4 height 4
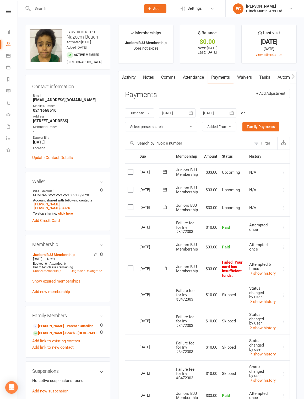
click at [165, 267] on icon at bounding box center [164, 268] width 5 height 5
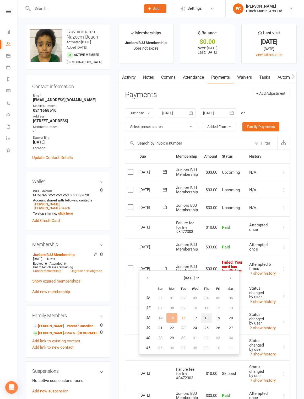
click at [207, 319] on span "18" at bounding box center [207, 318] width 4 height 4
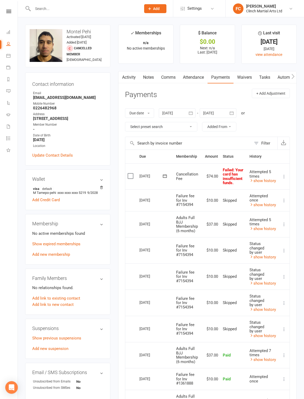
click at [165, 175] on icon at bounding box center [164, 175] width 5 height 5
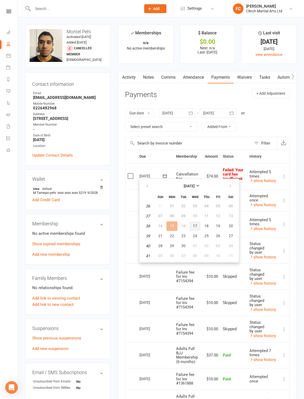
click at [195, 226] on span "17" at bounding box center [195, 226] width 4 height 4
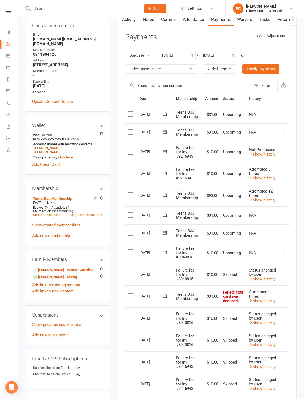
scroll to position [58, 0]
click at [164, 249] on icon at bounding box center [164, 251] width 5 height 5
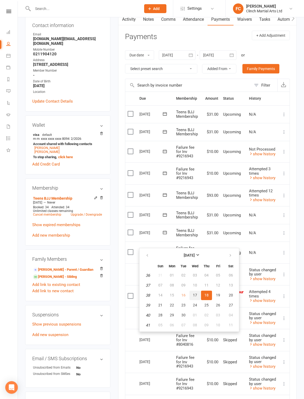
click at [194, 296] on span "17" at bounding box center [195, 295] width 4 height 4
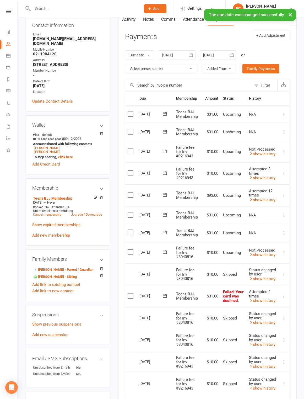
click at [130, 249] on label at bounding box center [131, 251] width 7 height 5
click at [130, 249] on input "checkbox" at bounding box center [129, 249] width 3 height 0
click at [283, 387] on button "Change status" at bounding box center [276, 386] width 41 height 11
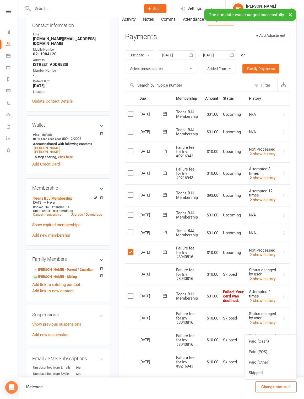
click at [278, 374] on link "Skipped" at bounding box center [271, 373] width 52 height 10
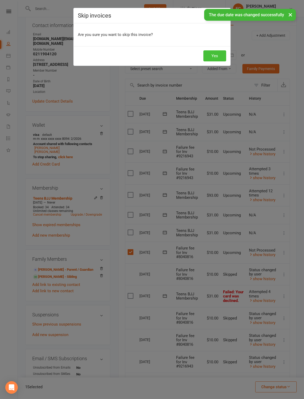
click at [217, 57] on button "Yes" at bounding box center [215, 55] width 23 height 11
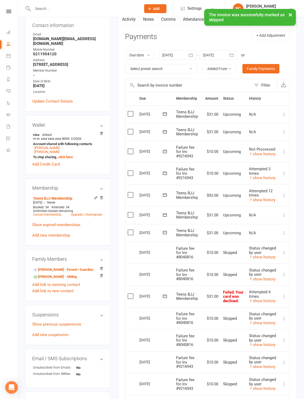
click at [164, 294] on icon at bounding box center [164, 296] width 5 height 5
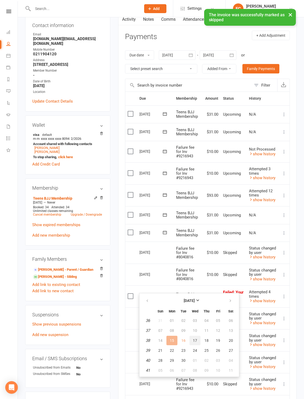
click at [195, 340] on span "17" at bounding box center [195, 340] width 4 height 4
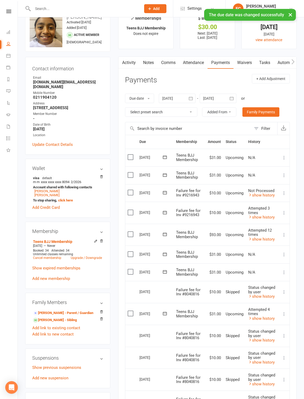
scroll to position [17, 0]
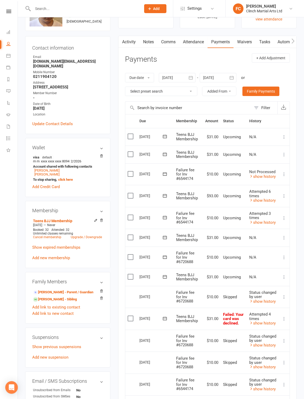
scroll to position [38, 0]
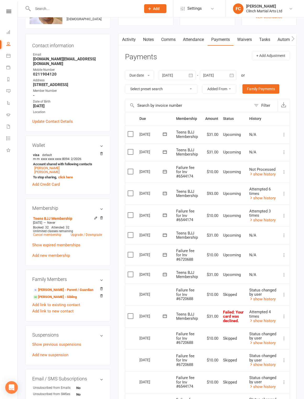
click at [164, 252] on icon at bounding box center [164, 254] width 5 height 5
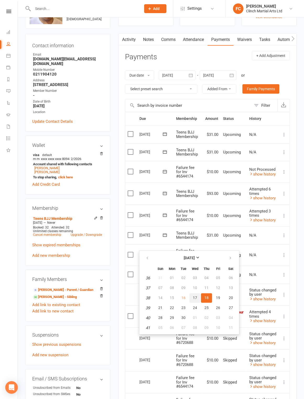
click at [197, 298] on button "17" at bounding box center [195, 297] width 11 height 9
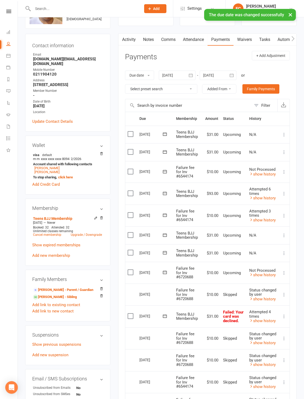
click at [130, 270] on label at bounding box center [131, 272] width 7 height 5
click at [130, 270] on input "checkbox" at bounding box center [129, 270] width 3 height 0
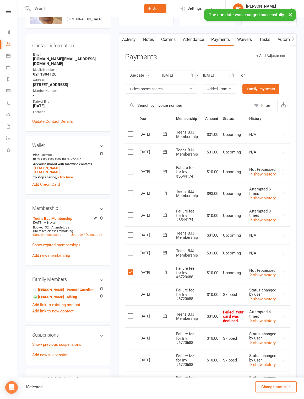
click at [285, 391] on button "Change status" at bounding box center [276, 386] width 41 height 11
click at [282, 376] on link "Skipped" at bounding box center [271, 373] width 52 height 10
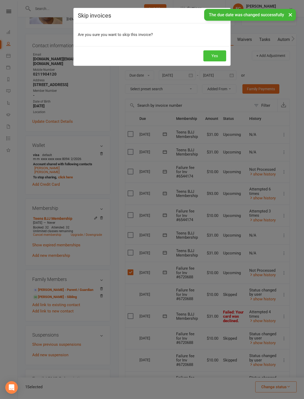
click at [215, 58] on button "Yes" at bounding box center [215, 55] width 23 height 11
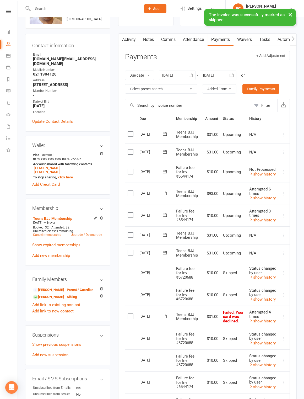
click at [165, 314] on icon at bounding box center [164, 316] width 5 height 5
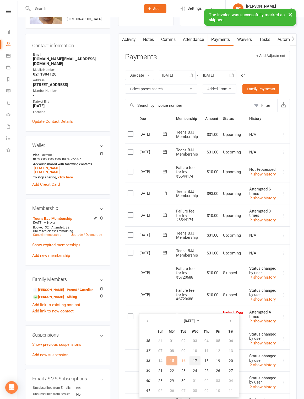
click at [196, 359] on span "17" at bounding box center [195, 361] width 4 height 4
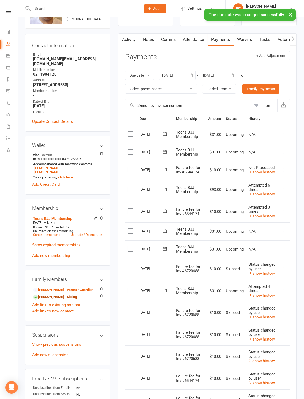
click at [52, 300] on link "Amira Singh - Sibling" at bounding box center [55, 297] width 44 height 6
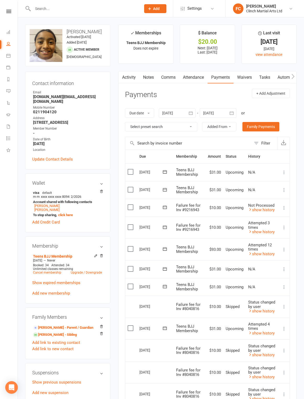
scroll to position [7, 0]
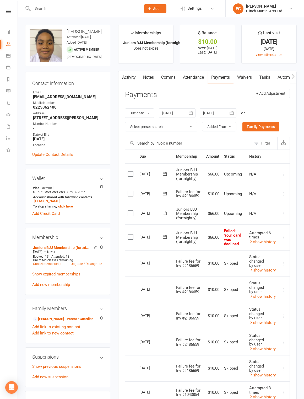
click at [165, 193] on icon at bounding box center [164, 193] width 5 height 5
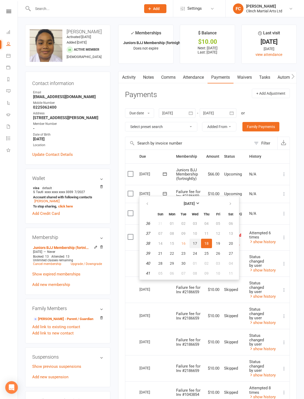
click at [194, 244] on span "17" at bounding box center [195, 243] width 4 height 4
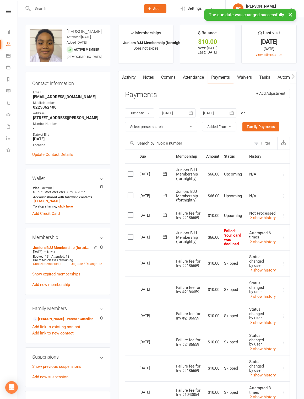
click at [129, 212] on label at bounding box center [131, 214] width 7 height 5
click at [129, 212] on input "checkbox" at bounding box center [129, 212] width 3 height 0
click at [283, 387] on button "Change status" at bounding box center [276, 386] width 41 height 11
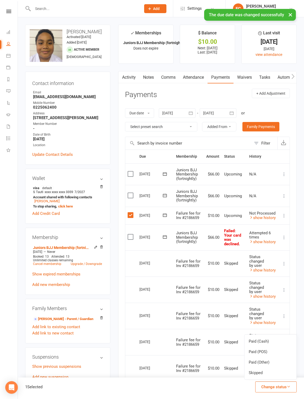
click at [274, 374] on link "Skipped" at bounding box center [271, 373] width 52 height 10
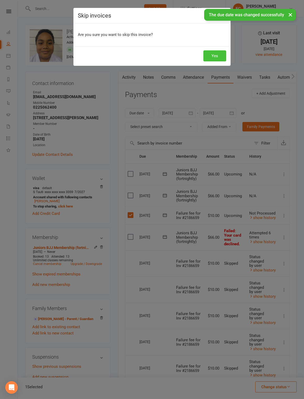
click at [219, 54] on button "Yes" at bounding box center [215, 55] width 23 height 11
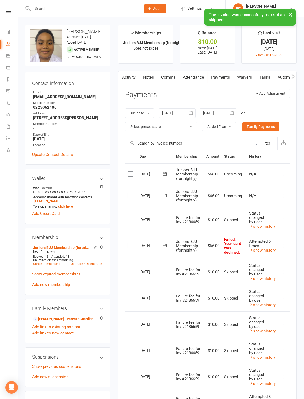
click at [166, 243] on icon at bounding box center [164, 245] width 5 height 5
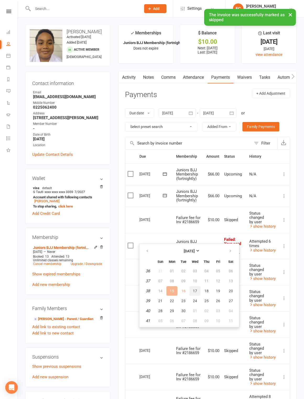
click at [195, 291] on span "17" at bounding box center [195, 291] width 4 height 4
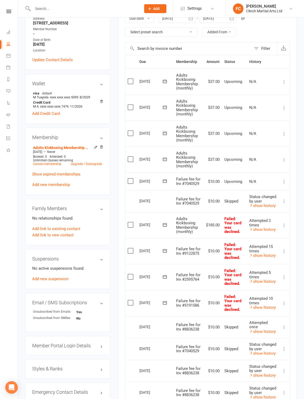
scroll to position [99, 0]
